Goal: Task Accomplishment & Management: Use online tool/utility

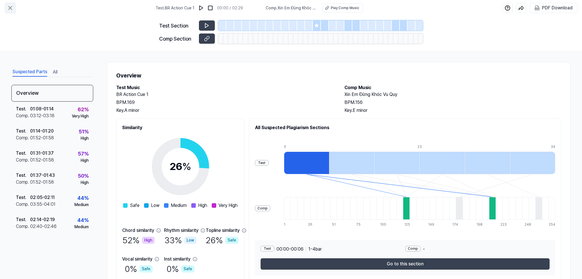
click at [10, 7] on icon at bounding box center [10, 8] width 7 height 7
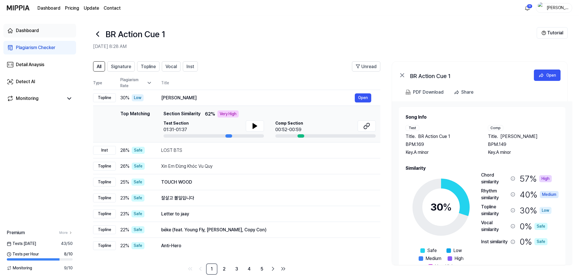
click at [20, 29] on div "Dashboard" at bounding box center [27, 30] width 23 height 7
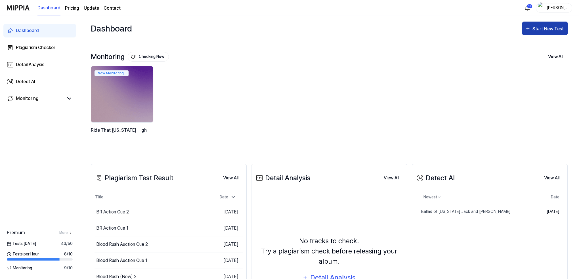
click at [545, 28] on div "Start New Test" at bounding box center [549, 28] width 32 height 7
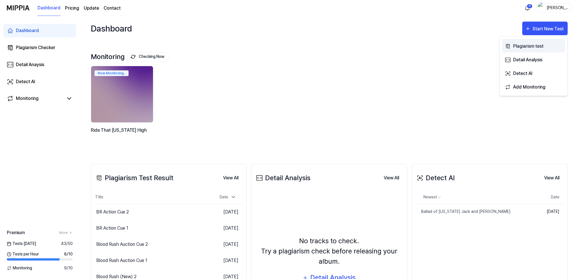
click at [524, 44] on div "Plagiarism test" at bounding box center [537, 46] width 49 height 7
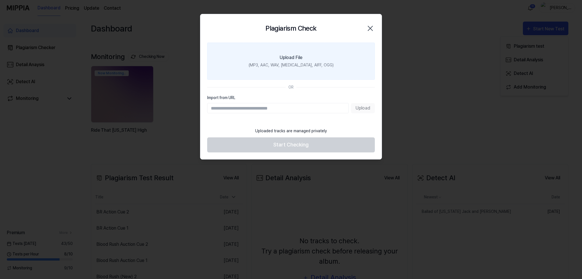
click at [311, 64] on div "(MP3, AAC, WAV, [MEDICAL_DATA], AIFF, OGG)" at bounding box center [290, 65] width 85 height 6
click at [0, 0] on input "Upload File (MP3, AAC, WAV, [MEDICAL_DATA], AIFF, OGG)" at bounding box center [0, 0] width 0 height 0
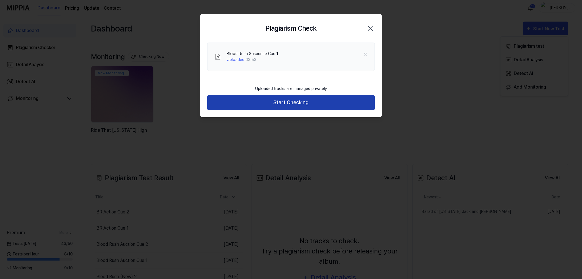
click at [281, 99] on button "Start Checking" at bounding box center [291, 102] width 168 height 15
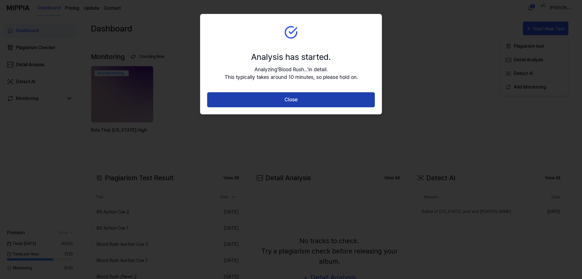
click at [283, 101] on button "Close" at bounding box center [291, 99] width 168 height 15
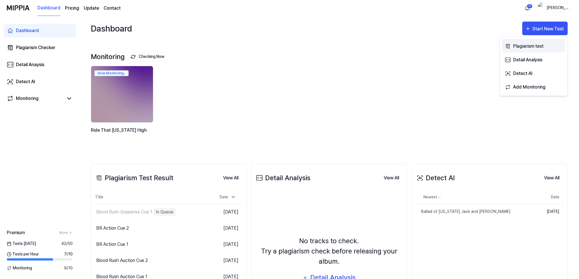
click at [529, 46] on div "Plagiarism test" at bounding box center [537, 46] width 49 height 7
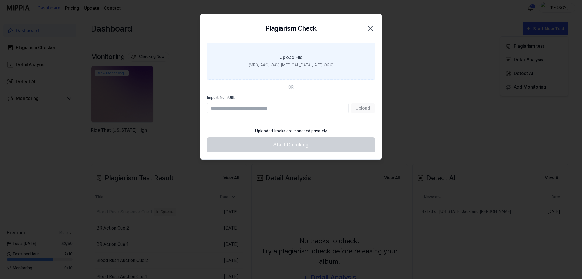
click at [292, 56] on div "Upload File" at bounding box center [290, 57] width 23 height 7
click at [0, 0] on input "Upload File (MP3, AAC, WAV, [MEDICAL_DATA], AIFF, OGG)" at bounding box center [0, 0] width 0 height 0
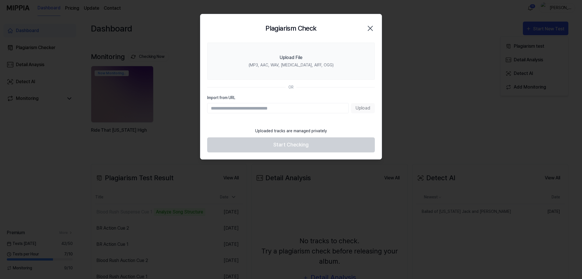
drag, startPoint x: 372, startPoint y: 28, endPoint x: 367, endPoint y: 28, distance: 4.3
click at [369, 28] on icon "button" at bounding box center [369, 28] width 9 height 9
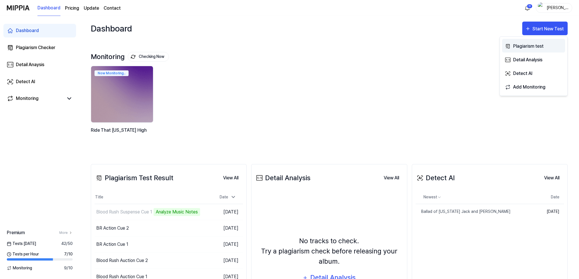
click at [526, 45] on div "Plagiarism test" at bounding box center [537, 46] width 49 height 7
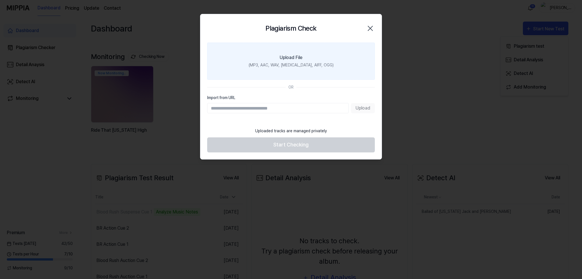
click at [299, 62] on div "(MP3, AAC, WAV, [MEDICAL_DATA], AIFF, OGG)" at bounding box center [290, 65] width 85 height 6
click at [0, 0] on input "Upload File (MP3, AAC, WAV, [MEDICAL_DATA], AIFF, OGG)" at bounding box center [0, 0] width 0 height 0
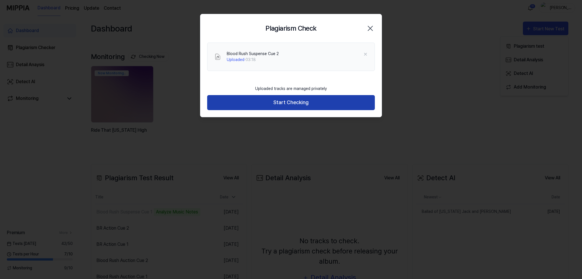
click at [284, 103] on button "Start Checking" at bounding box center [291, 102] width 168 height 15
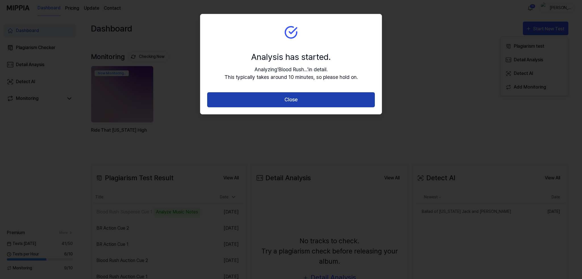
click at [293, 99] on button "Close" at bounding box center [291, 99] width 168 height 15
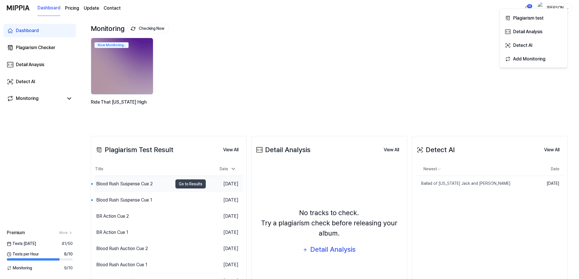
scroll to position [28, 0]
click at [122, 200] on div "Blood Rush Suspense Cue 1" at bounding box center [124, 199] width 56 height 7
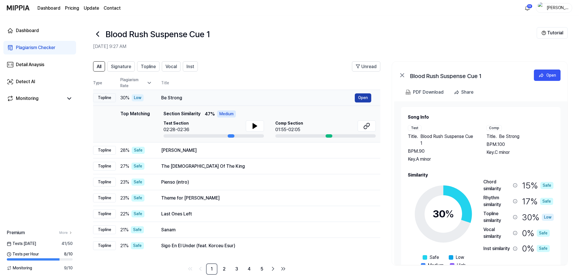
click at [359, 96] on button "Open" at bounding box center [363, 97] width 16 height 9
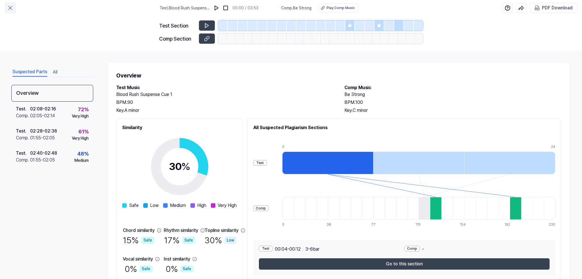
click at [11, 7] on icon at bounding box center [10, 7] width 3 height 3
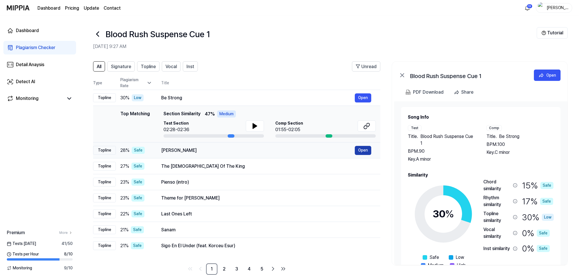
click at [367, 149] on button "Open" at bounding box center [363, 150] width 16 height 9
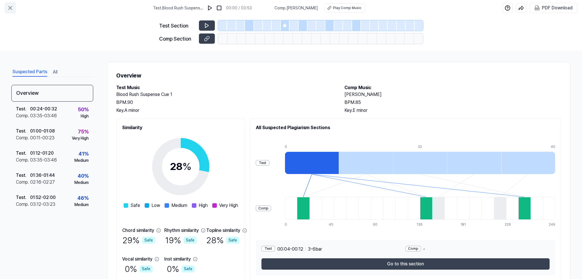
click at [8, 5] on icon at bounding box center [10, 8] width 7 height 7
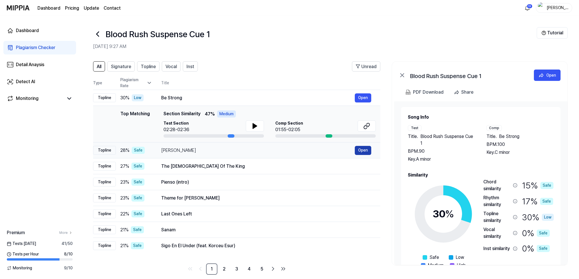
click at [367, 150] on button "Open" at bounding box center [363, 150] width 16 height 9
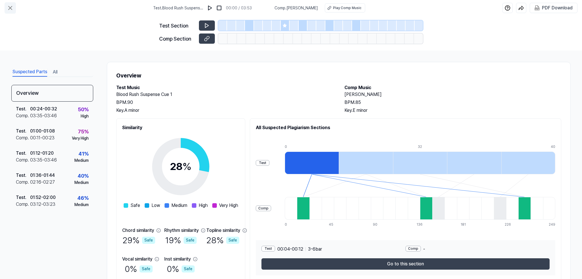
click at [8, 7] on icon at bounding box center [10, 8] width 7 height 7
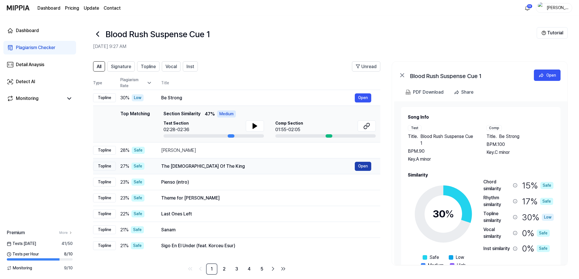
click at [362, 166] on button "Open" at bounding box center [363, 166] width 16 height 9
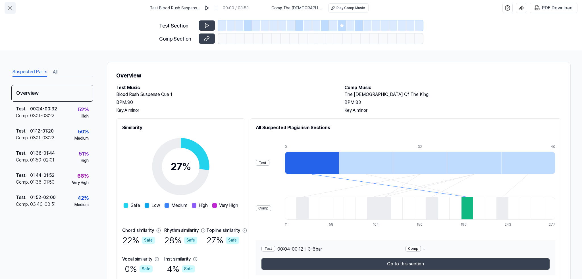
click at [10, 9] on icon at bounding box center [10, 7] width 3 height 3
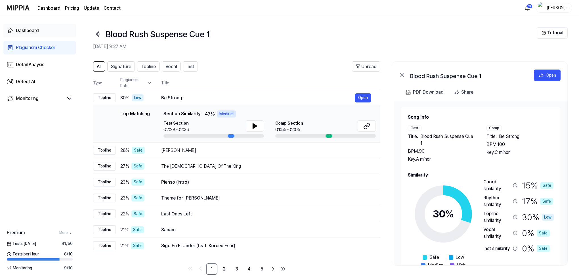
click at [29, 33] on div "Dashboard" at bounding box center [27, 30] width 23 height 7
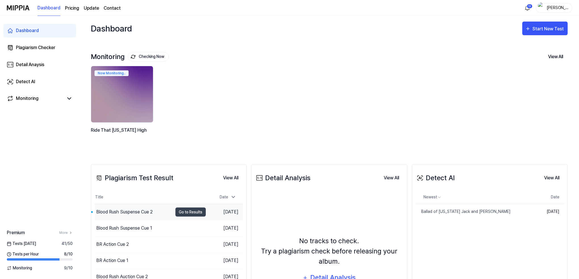
click at [126, 212] on div "Blood Rush Suspense Cue 2" at bounding box center [124, 212] width 57 height 7
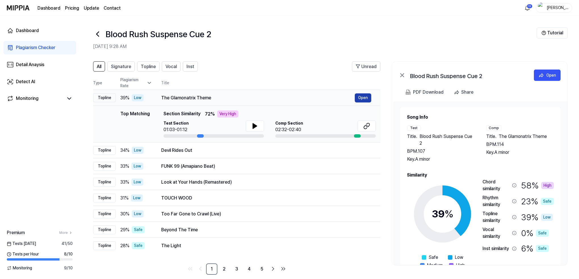
click at [363, 98] on button "Open" at bounding box center [363, 97] width 16 height 9
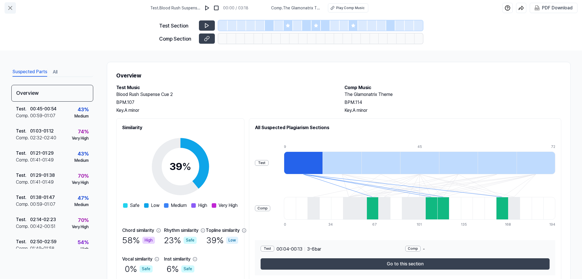
click at [9, 7] on icon at bounding box center [10, 8] width 7 height 7
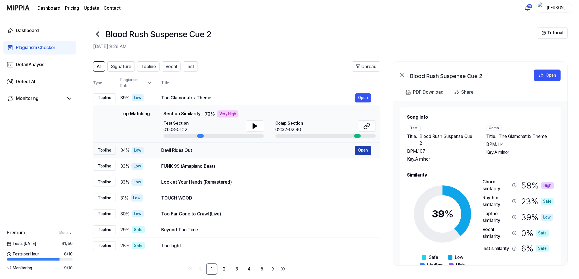
click at [364, 151] on button "Open" at bounding box center [363, 150] width 16 height 9
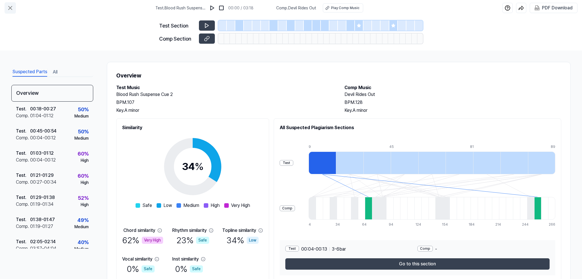
click at [9, 7] on icon at bounding box center [10, 7] width 3 height 3
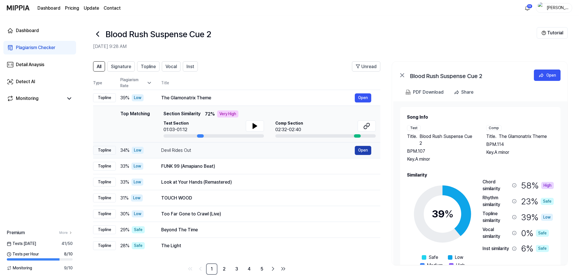
click at [360, 150] on button "Open" at bounding box center [363, 150] width 16 height 9
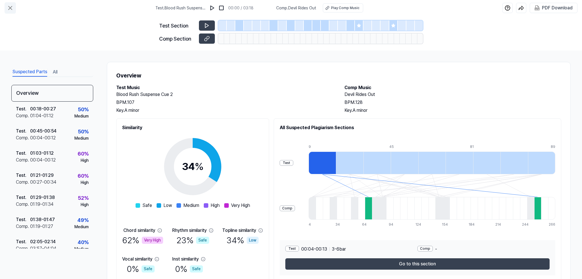
click at [10, 9] on icon at bounding box center [10, 8] width 7 height 7
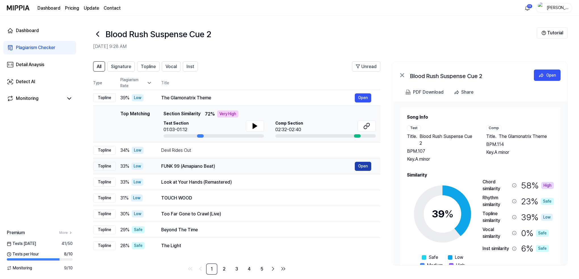
click at [366, 166] on button "Open" at bounding box center [363, 166] width 16 height 9
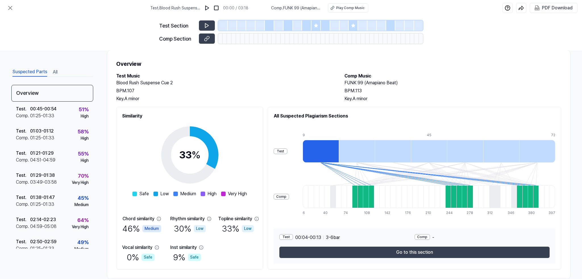
scroll to position [14, 0]
